Goal: Task Accomplishment & Management: Manage account settings

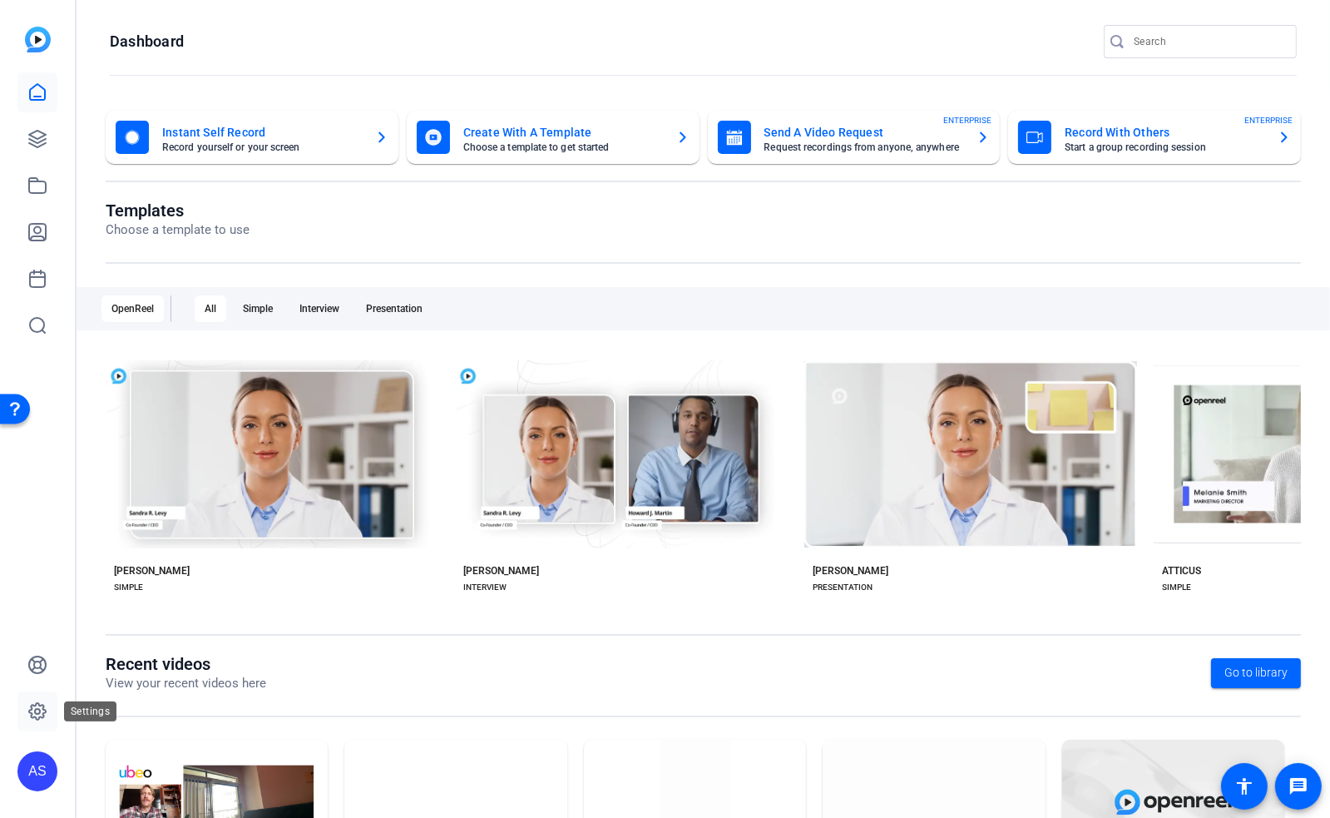
click at [40, 705] on icon at bounding box center [37, 711] width 17 height 17
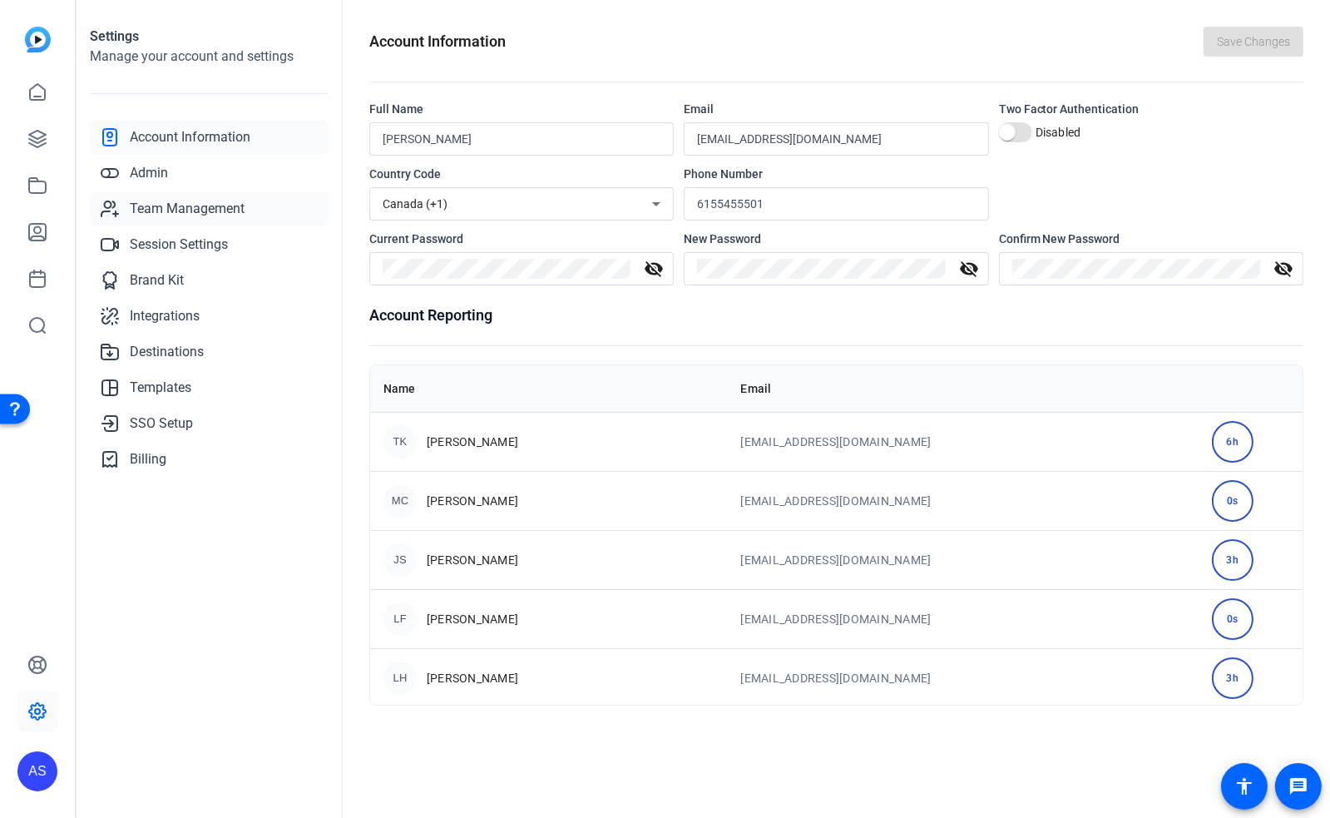
click at [183, 209] on span "Team Management" at bounding box center [187, 209] width 115 height 20
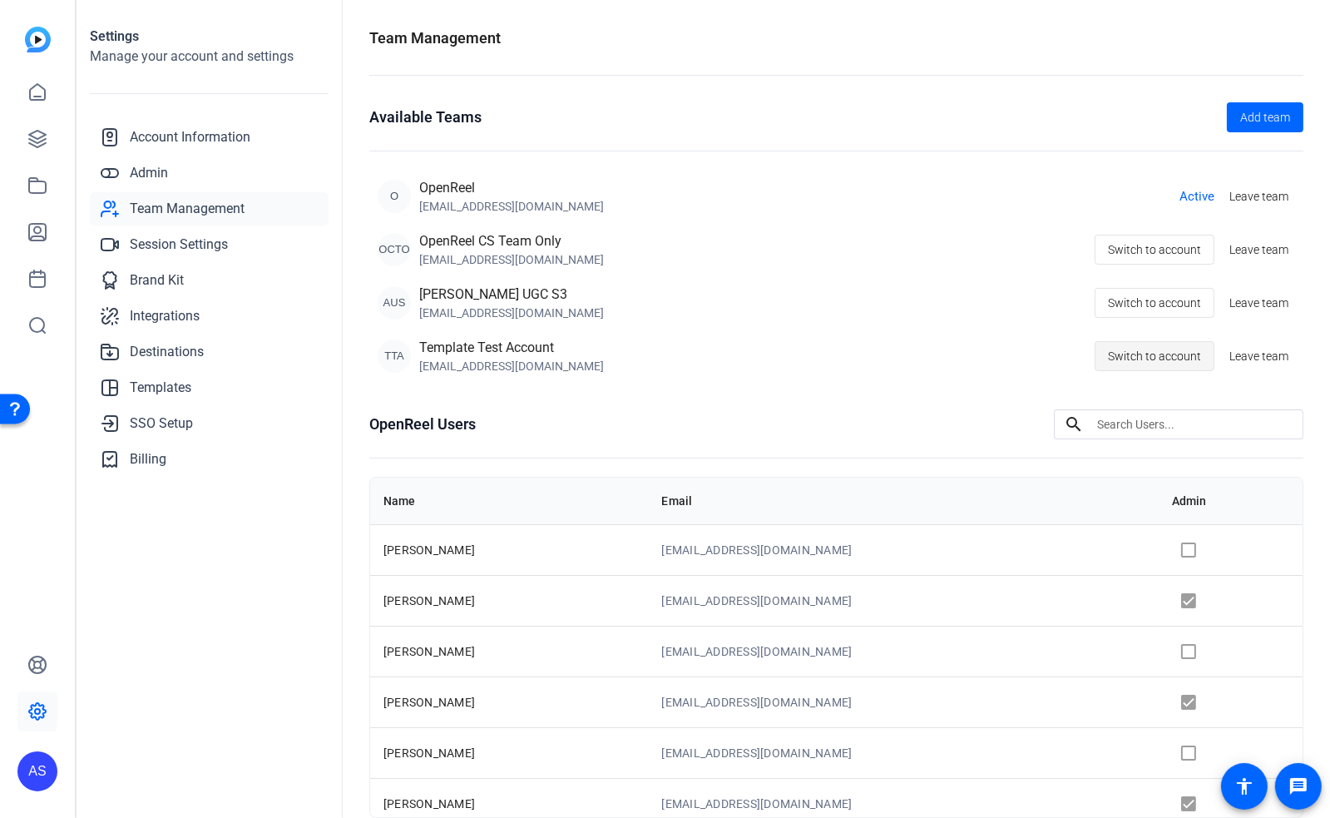
click at [1144, 357] on span "Switch to account" at bounding box center [1154, 356] width 93 height 32
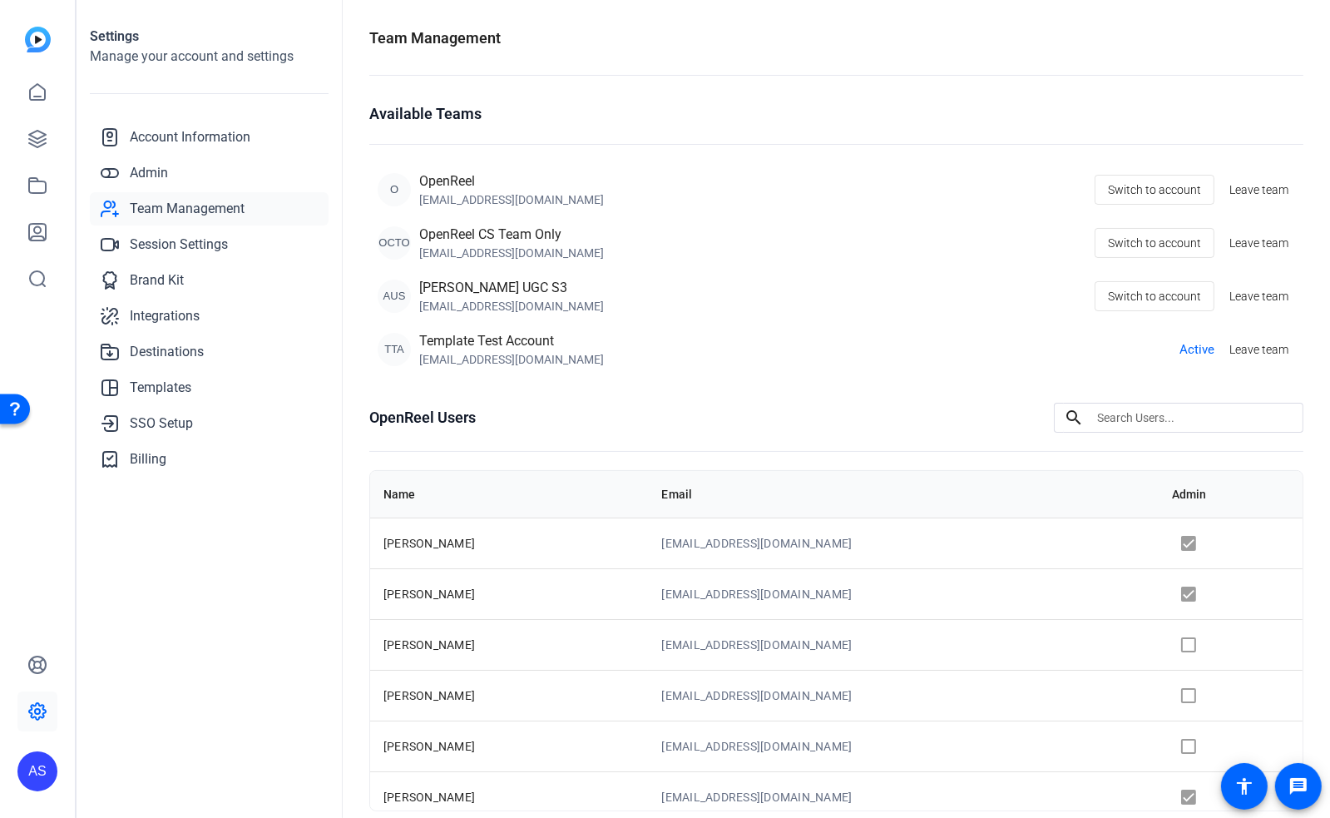
click at [953, 103] on div "Available Teams" at bounding box center [836, 113] width 934 height 23
click at [845, 415] on div "OpenReel Users search" at bounding box center [836, 418] width 934 height 30
